Goal: Task Accomplishment & Management: Manage account settings

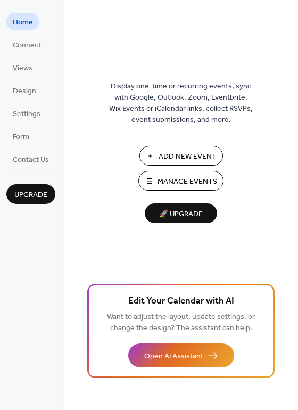
click at [181, 183] on span "Manage Events" at bounding box center [188, 181] width 60 height 11
click at [184, 182] on span "Manage Events" at bounding box center [188, 181] width 60 height 11
click at [190, 181] on span "Manage Events" at bounding box center [188, 181] width 60 height 11
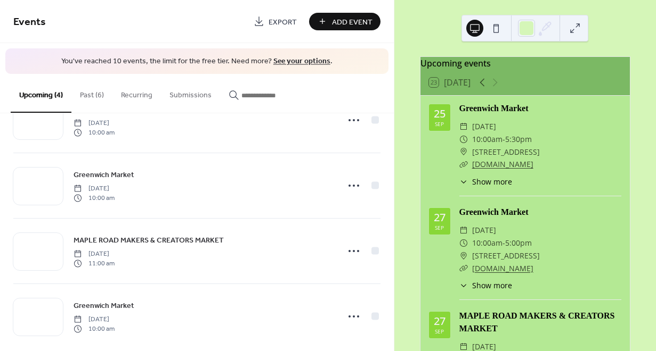
scroll to position [45, 0]
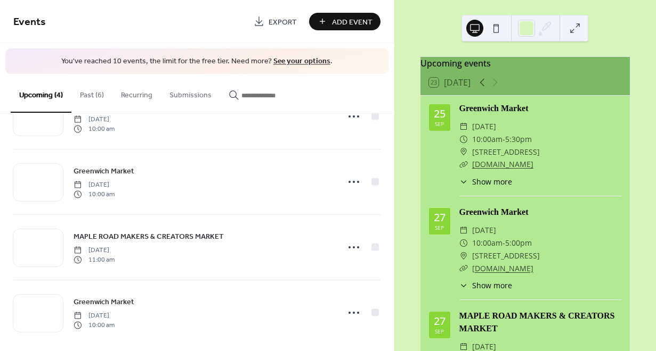
click at [350, 245] on icon at bounding box center [353, 247] width 17 height 17
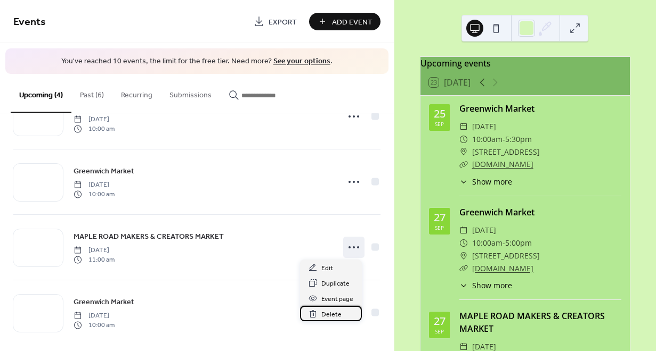
click at [337, 313] on span "Delete" at bounding box center [331, 314] width 20 height 11
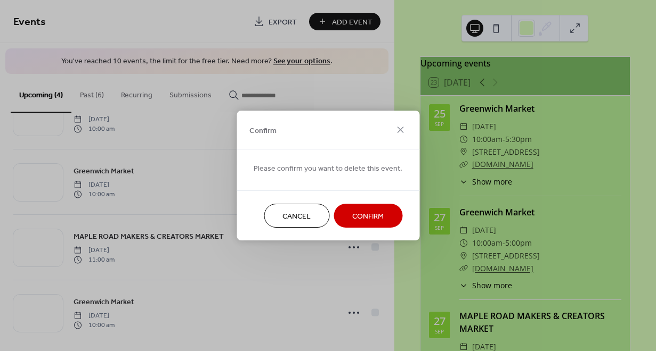
click at [384, 211] on button "Confirm" at bounding box center [367, 216] width 69 height 24
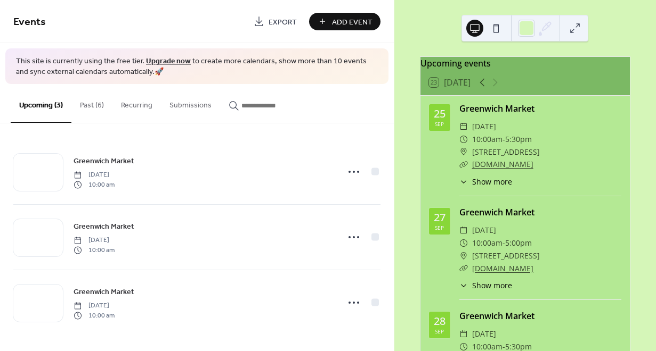
scroll to position [0, 0]
click at [95, 103] on button "Past (6)" at bounding box center [91, 103] width 41 height 38
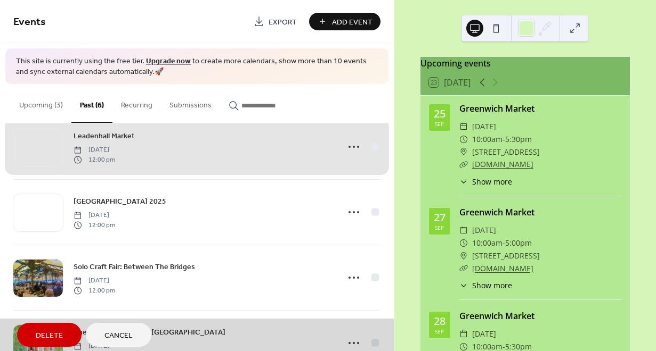
scroll to position [89, 0]
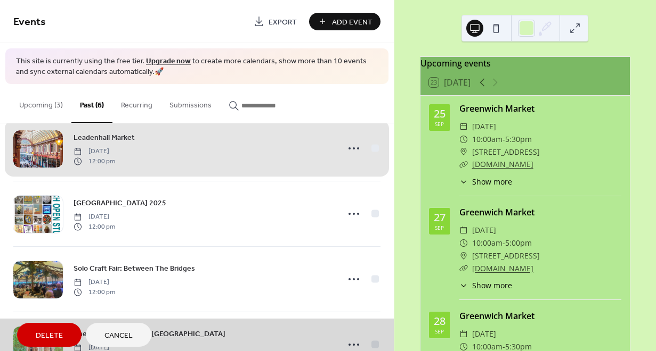
click at [353, 211] on div "Greenwich Open Studios 2025 Saturday, September 13, 2025 12:00 pm" at bounding box center [196, 213] width 367 height 65
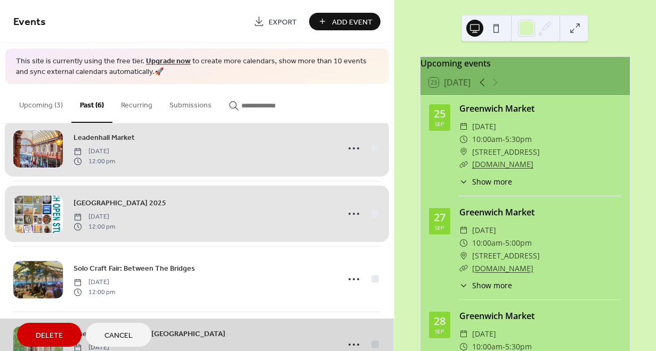
click at [355, 213] on div "Greenwich Open Studios 2025 Saturday, September 13, 2025 12:00 pm" at bounding box center [196, 213] width 367 height 65
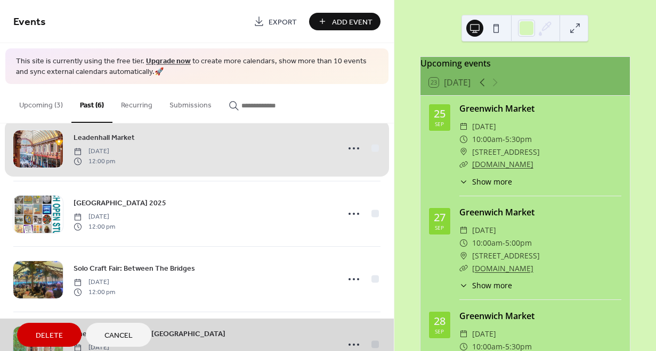
click at [374, 213] on div "Greenwich Open Studios 2025 Saturday, September 13, 2025 12:00 pm" at bounding box center [196, 213] width 367 height 65
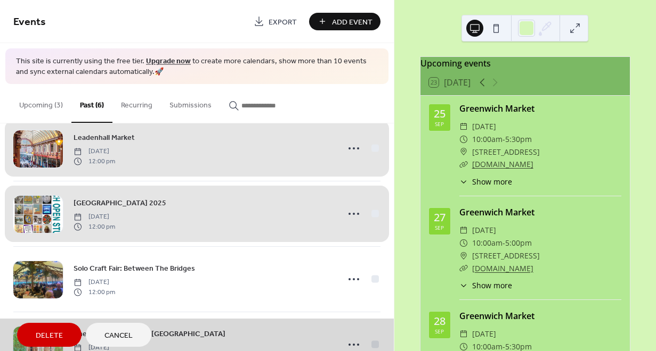
click at [375, 147] on div "Leadenhall Market ⁣⁣⁣ Saturday, September 13, 2025 12:00 pm" at bounding box center [196, 148] width 367 height 65
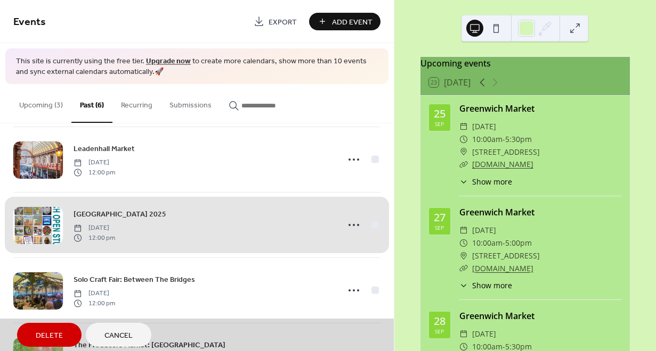
scroll to position [110, 0]
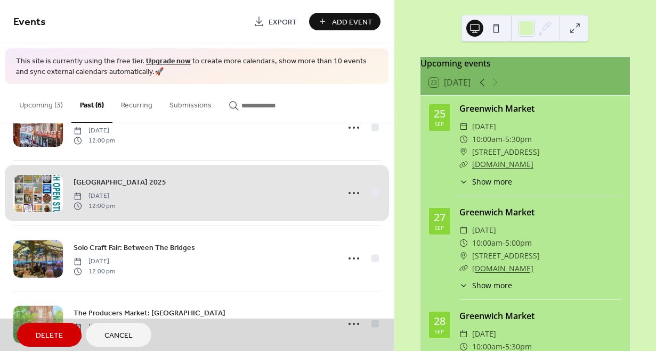
click at [53, 339] on span "Delete" at bounding box center [49, 336] width 27 height 11
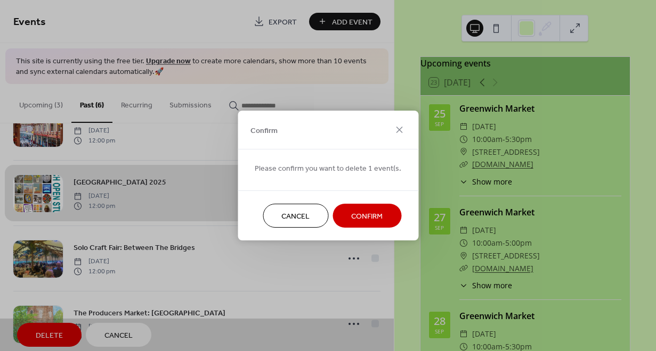
click at [351, 220] on span "Confirm" at bounding box center [366, 216] width 31 height 11
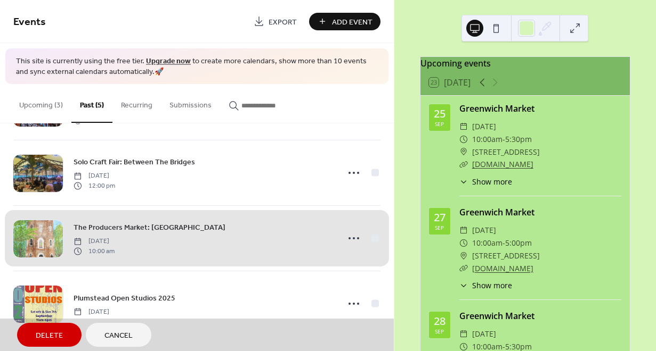
scroll to position [127, 0]
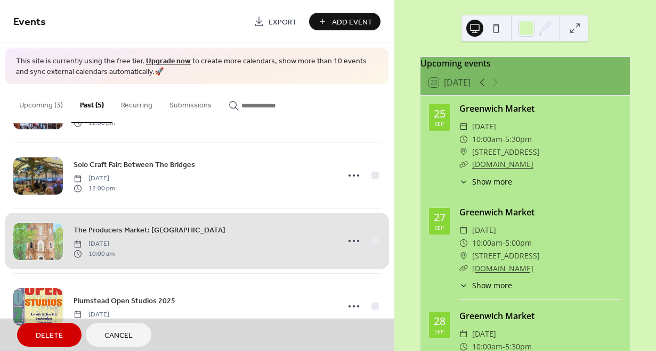
click at [373, 240] on div "The Producers Market: Severndroog Castle Sunday, September 7, 2025 10:00 am" at bounding box center [196, 240] width 367 height 65
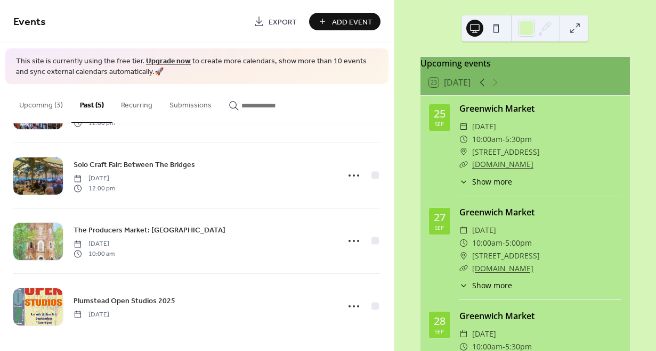
click at [193, 232] on span "The Producers Market: Severndroog Castle" at bounding box center [149, 230] width 152 height 11
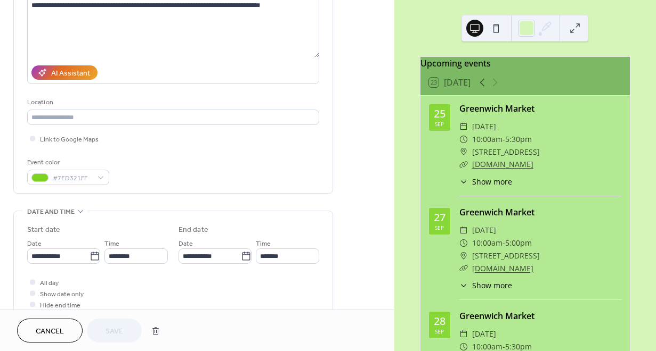
scroll to position [180, 0]
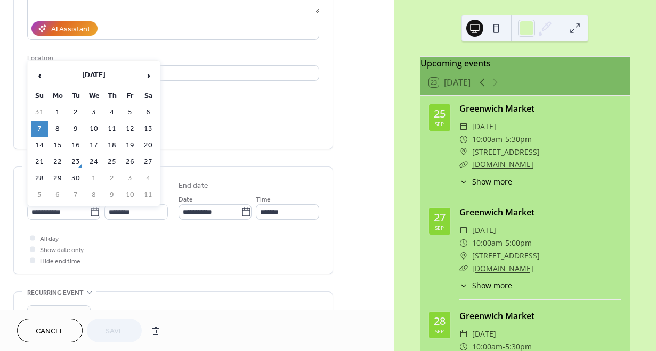
click at [89, 217] on icon at bounding box center [94, 212] width 11 height 11
click at [89, 217] on input "**********" at bounding box center [58, 211] width 62 height 15
click at [41, 190] on td "5" at bounding box center [39, 194] width 17 height 15
type input "**********"
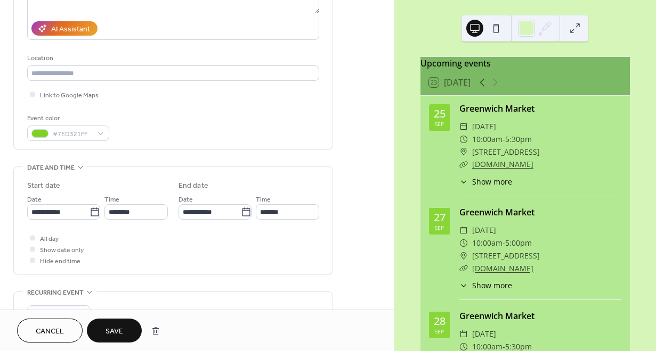
click at [125, 329] on button "Save" at bounding box center [114, 331] width 55 height 24
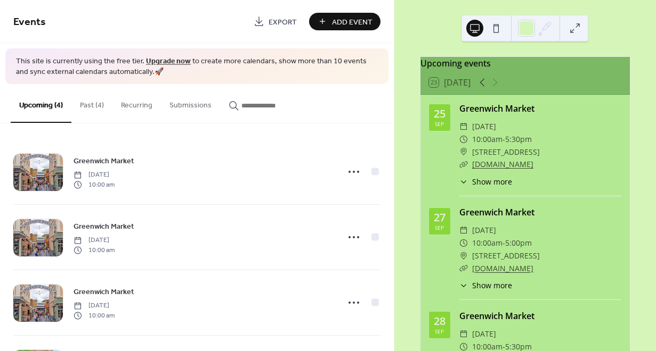
click at [88, 111] on button "Past (4)" at bounding box center [91, 103] width 41 height 38
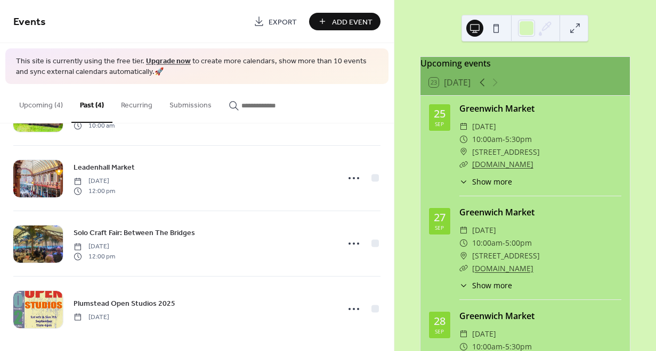
scroll to position [65, 0]
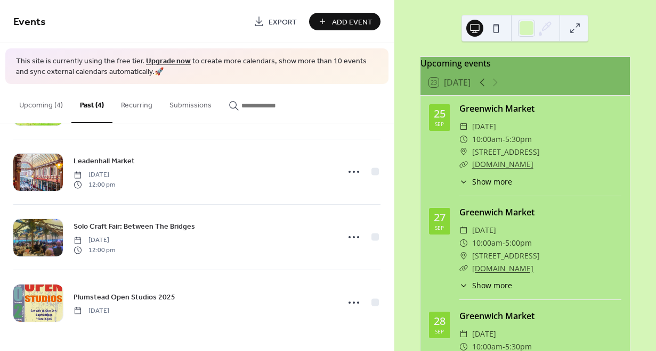
click at [355, 298] on icon at bounding box center [353, 302] width 17 height 17
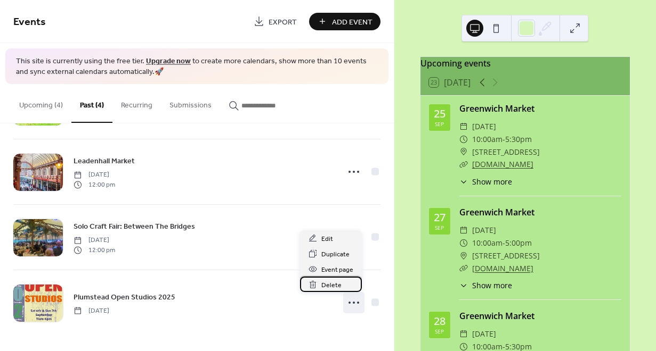
click at [337, 285] on span "Delete" at bounding box center [331, 285] width 20 height 11
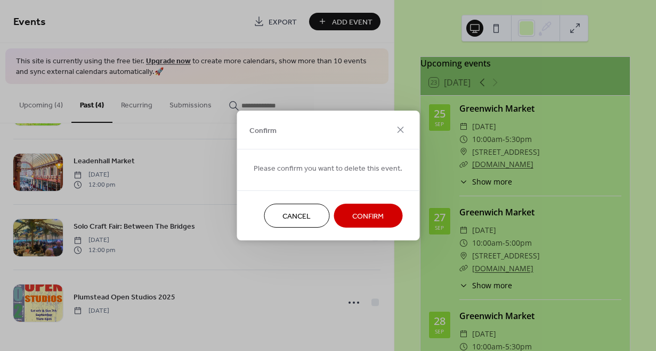
click at [367, 214] on span "Confirm" at bounding box center [367, 216] width 31 height 11
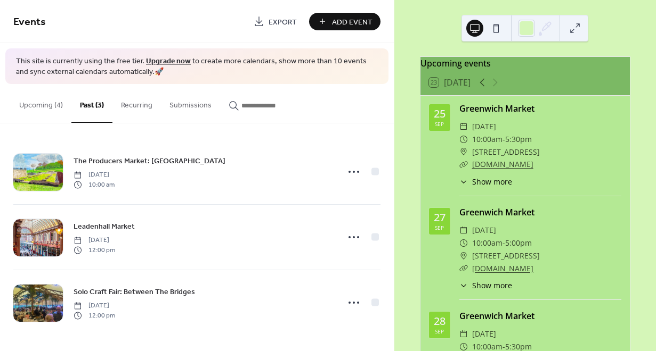
scroll to position [0, 0]
click at [34, 101] on button "Upcoming (4)" at bounding box center [41, 103] width 61 height 38
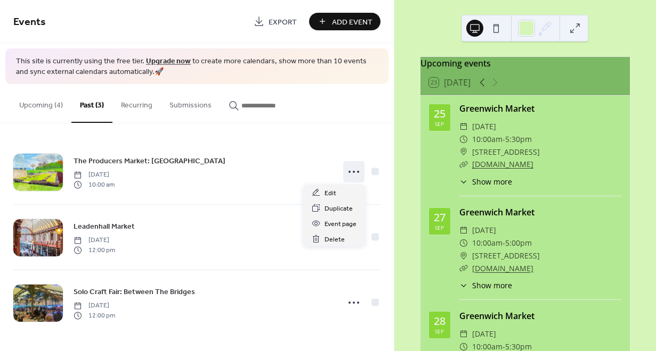
click at [357, 174] on icon at bounding box center [353, 171] width 17 height 17
click at [335, 190] on span "Edit" at bounding box center [330, 193] width 12 height 11
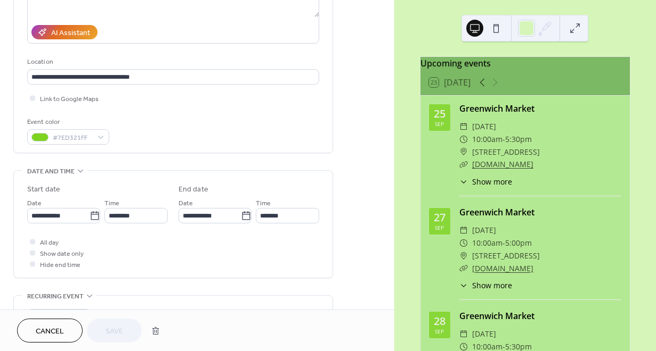
scroll to position [209, 0]
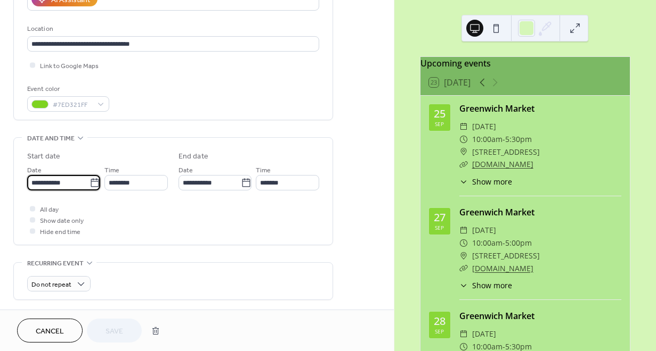
click at [65, 185] on input "**********" at bounding box center [58, 182] width 62 height 15
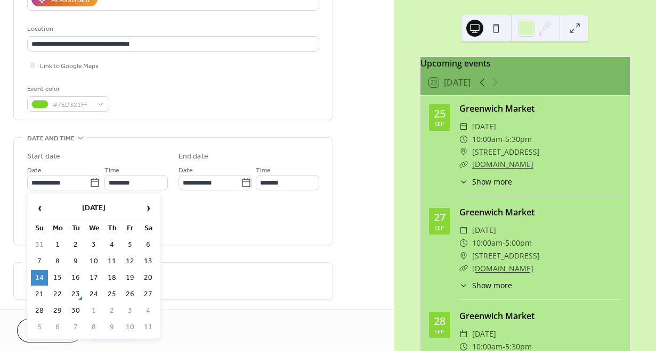
click at [154, 203] on span "›" at bounding box center [148, 208] width 16 height 21
click at [42, 278] on td "12" at bounding box center [39, 278] width 17 height 15
type input "**********"
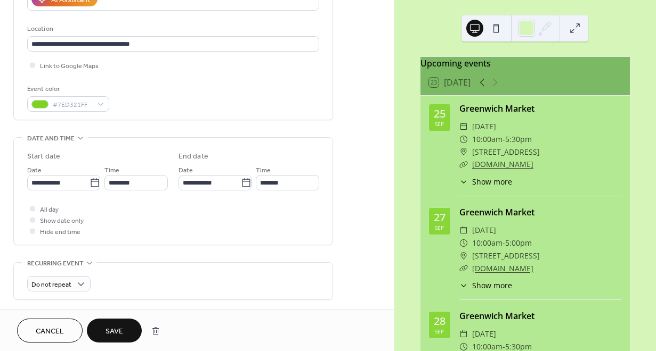
click at [108, 322] on button "Save" at bounding box center [114, 331] width 55 height 24
